Goal: Transaction & Acquisition: Purchase product/service

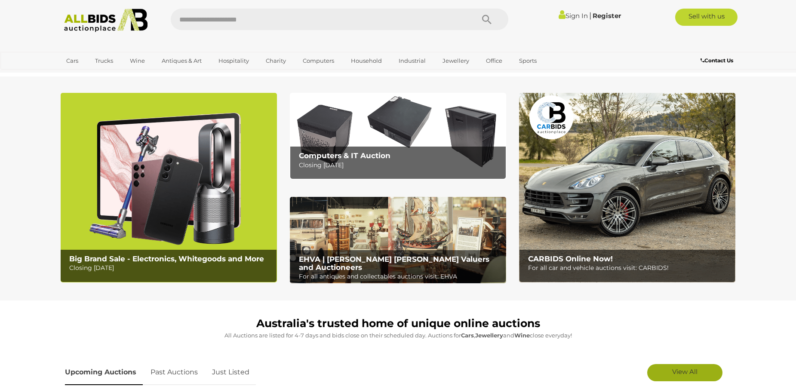
click at [665, 369] on link "View All" at bounding box center [684, 372] width 75 height 17
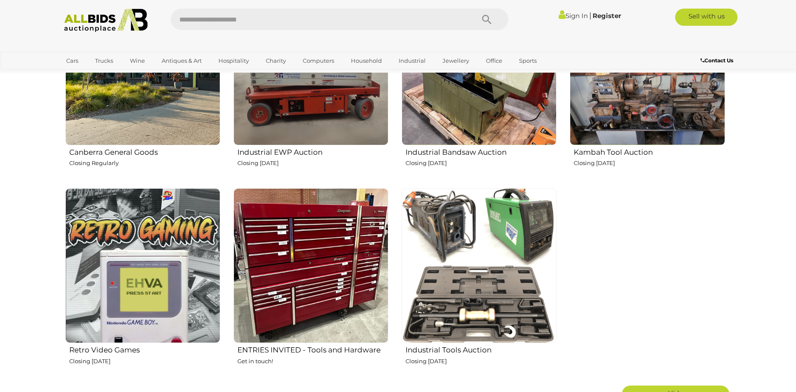
scroll to position [1419, 0]
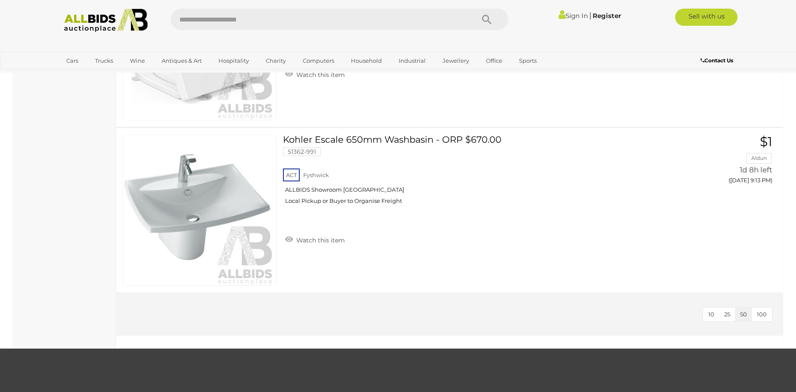
scroll to position [5633, 0]
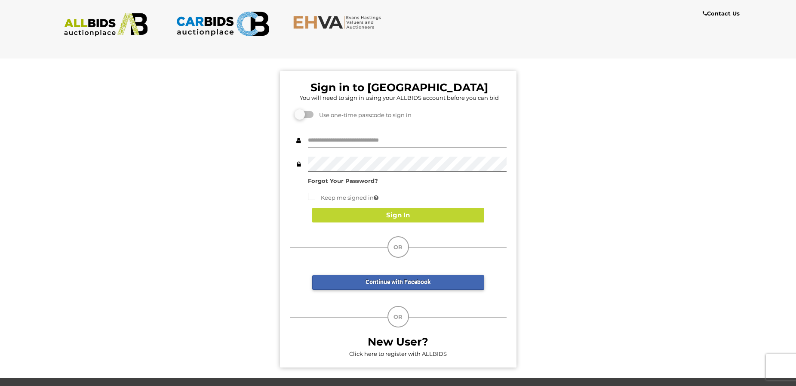
click at [385, 141] on input "text" at bounding box center [407, 140] width 199 height 15
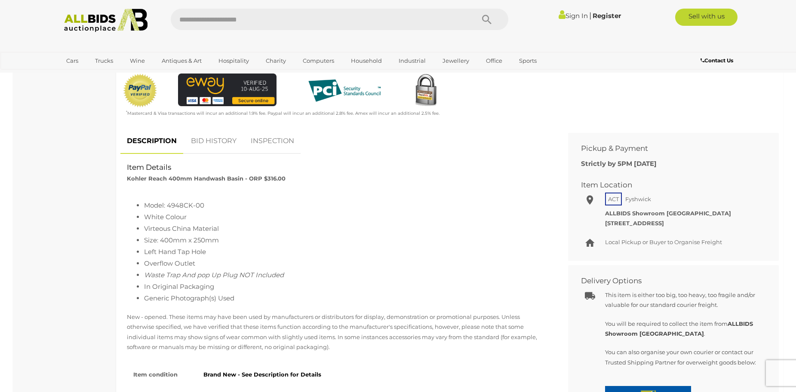
scroll to position [301, 0]
